Goal: Transaction & Acquisition: Purchase product/service

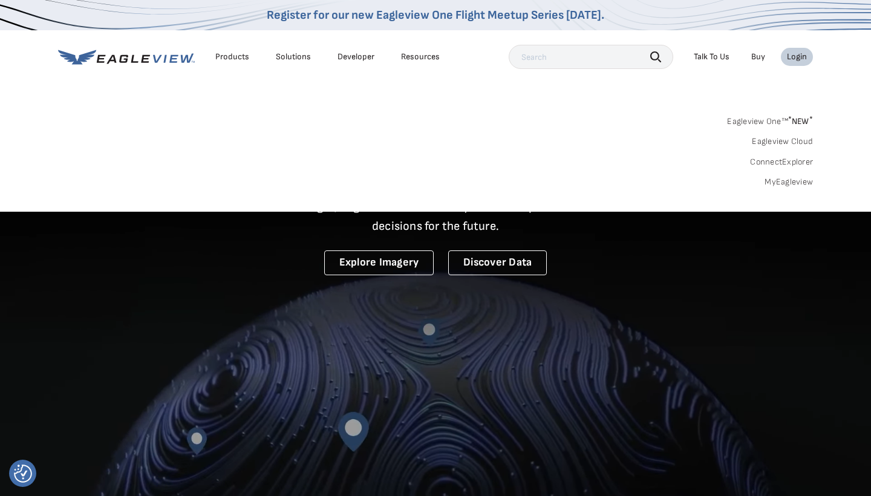
click at [785, 177] on link "MyEagleview" at bounding box center [789, 182] width 48 height 11
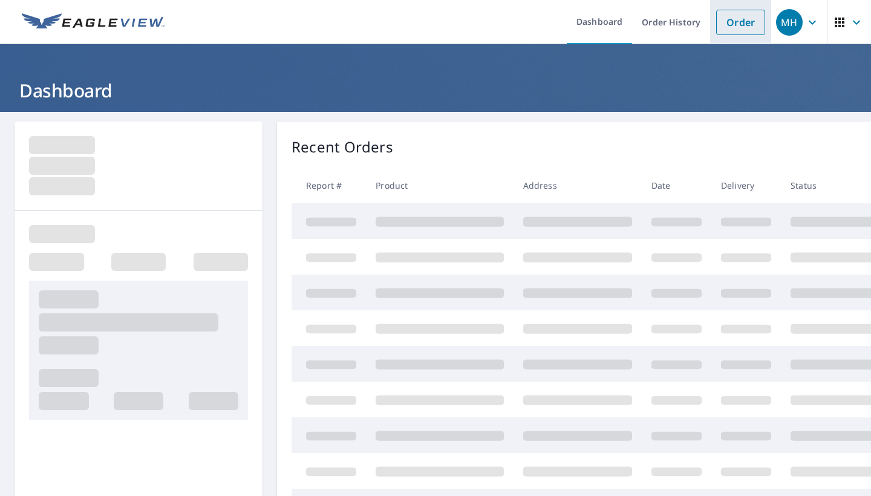
click at [731, 24] on link "Order" at bounding box center [740, 22] width 49 height 25
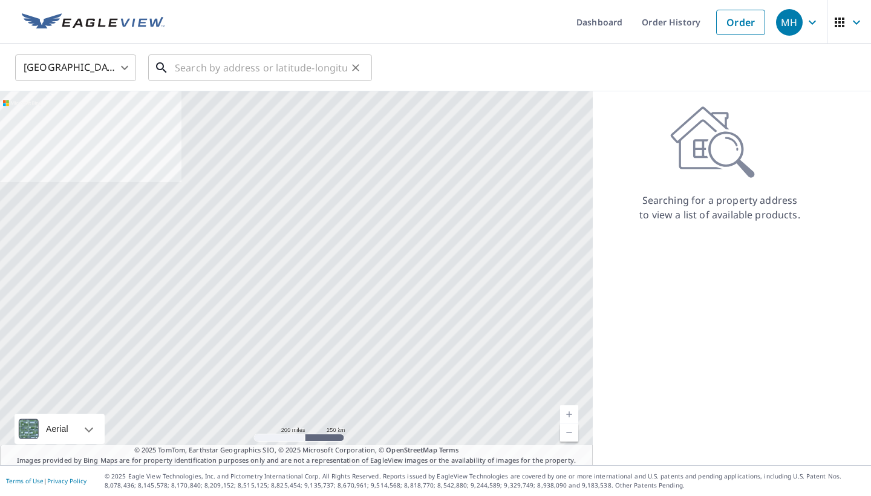
click at [201, 64] on input "text" at bounding box center [261, 68] width 172 height 34
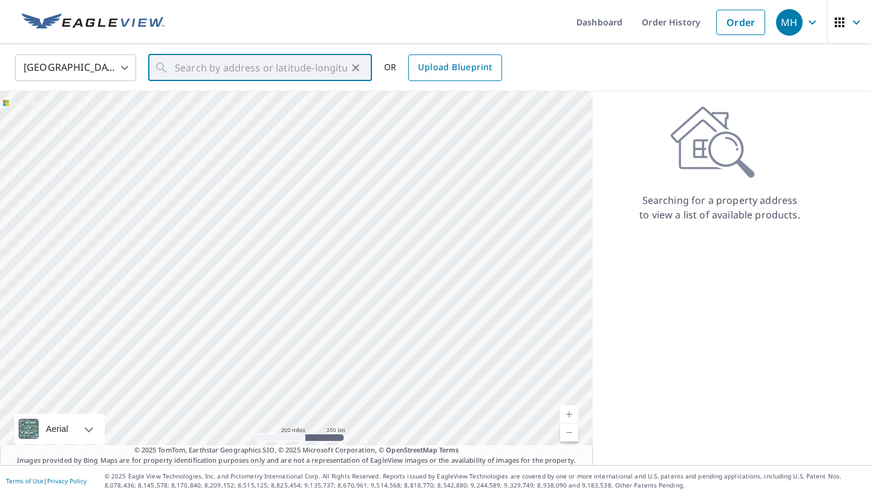
click at [463, 67] on span "Upload Blueprint" at bounding box center [455, 67] width 74 height 15
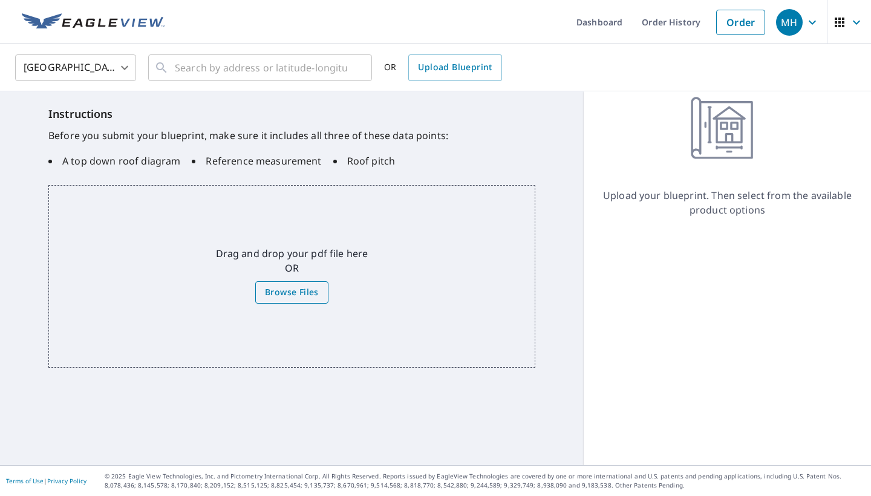
click at [307, 289] on span "Browse Files" at bounding box center [292, 292] width 54 height 15
click at [0, 0] on input "Browse Files" at bounding box center [0, 0] width 0 height 0
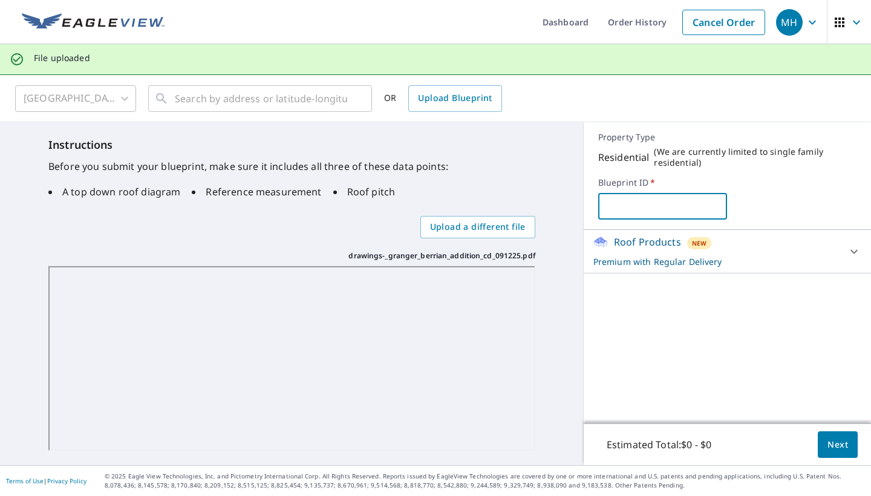
click at [645, 205] on input "text" at bounding box center [662, 206] width 129 height 34
type input "V"
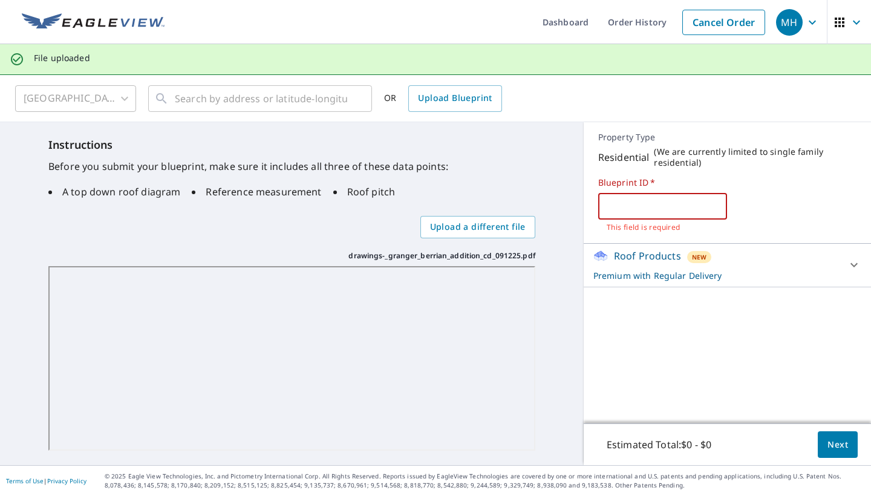
paste input "[STREET_ADDRESS][PERSON_NAME]"
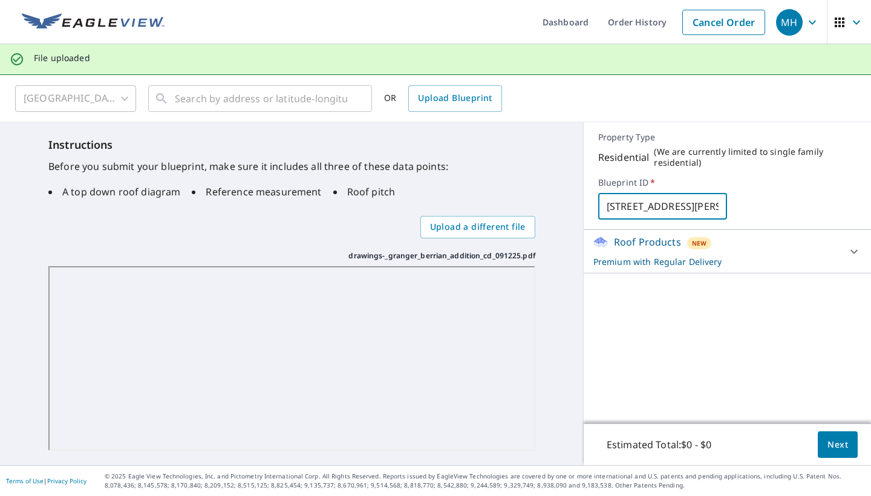
click at [645, 205] on input "[STREET_ADDRESS][PERSON_NAME]" at bounding box center [662, 206] width 129 height 34
click at [726, 209] on input "[STREET_ADDRESS][PERSON_NAME]" at bounding box center [662, 206] width 129 height 34
drag, startPoint x: 635, startPoint y: 202, endPoint x: 560, endPoint y: 195, distance: 74.8
click at [560, 195] on div "Instructions Before you submit your blueprint, make sure it includes all three …" at bounding box center [435, 293] width 871 height 343
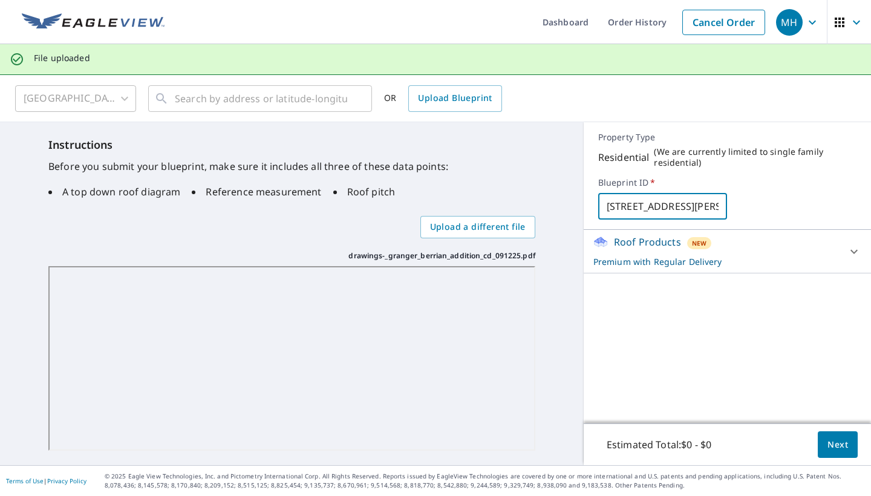
click at [608, 203] on input "[STREET_ADDRESS][PERSON_NAME]." at bounding box center [662, 206] width 129 height 34
type input "LWB [PERSON_NAME] Drive West."
click at [758, 258] on p "Premium with Regular Delivery" at bounding box center [716, 261] width 246 height 13
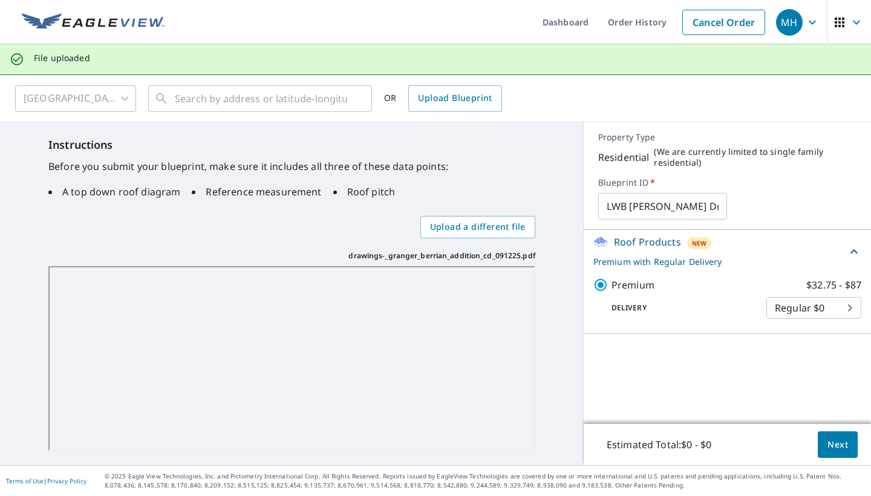
click at [846, 449] on span "Next" at bounding box center [838, 444] width 21 height 15
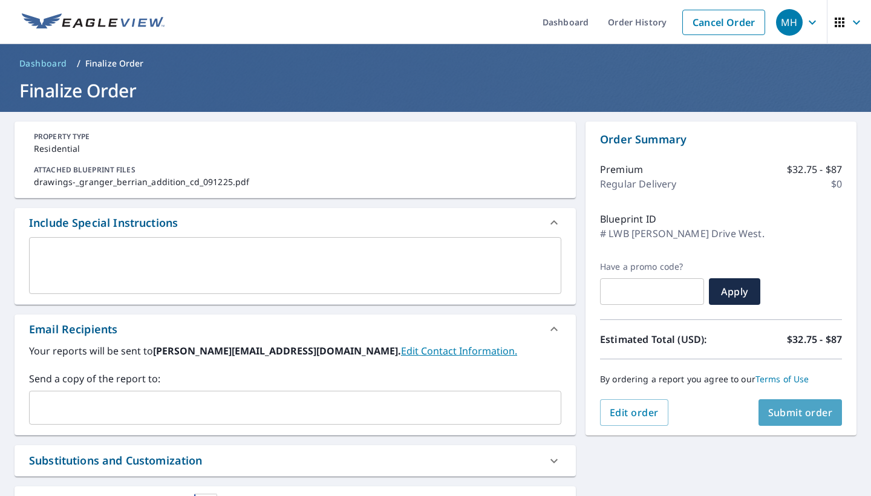
click at [813, 417] on span "Submit order" at bounding box center [800, 412] width 65 height 13
checkbox input "true"
